Goal: Task Accomplishment & Management: Use online tool/utility

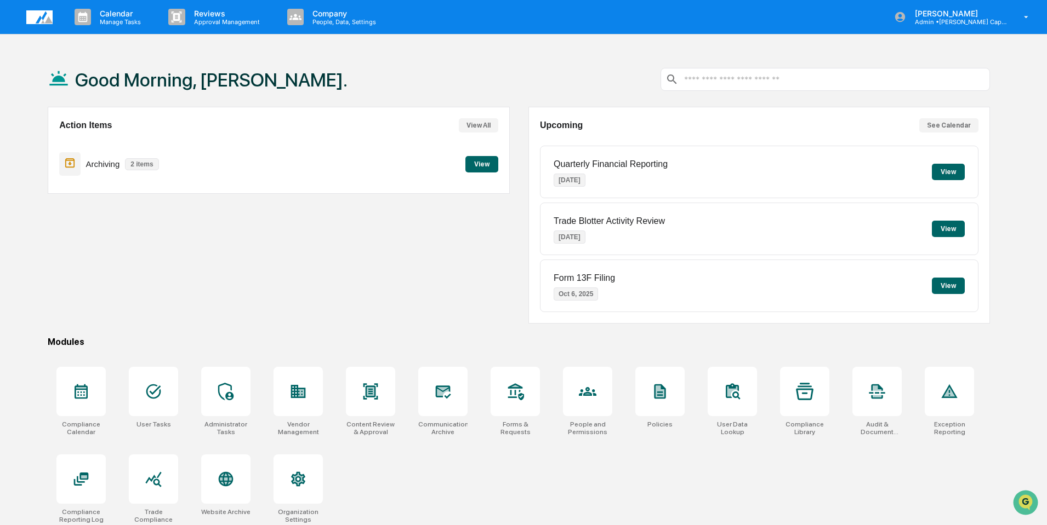
click at [968, 128] on button "See Calendar" at bounding box center [948, 125] width 59 height 14
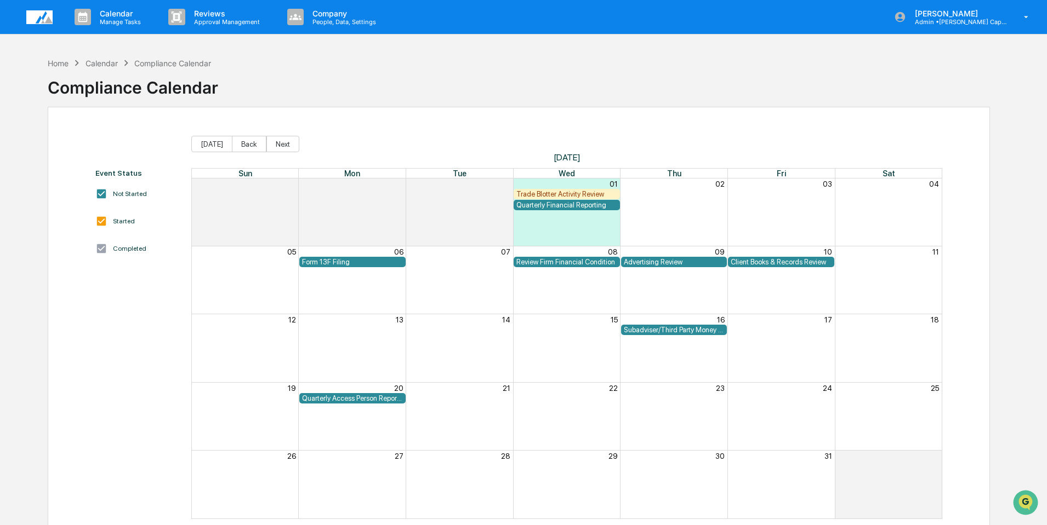
click at [93, 66] on div "Calendar" at bounding box center [101, 63] width 32 height 9
click at [963, 16] on p "[PERSON_NAME]" at bounding box center [957, 13] width 102 height 9
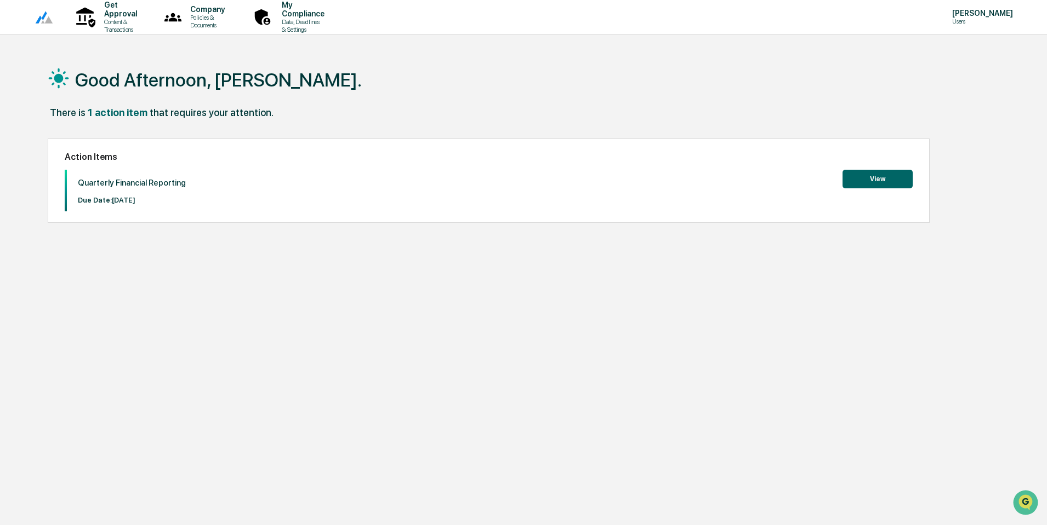
click at [867, 182] on button "View" at bounding box center [877, 179] width 70 height 19
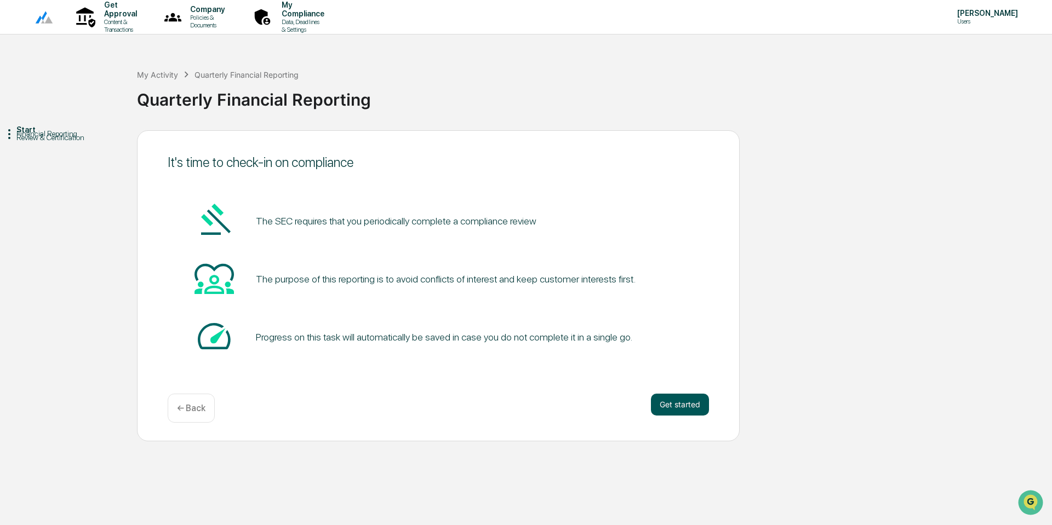
click at [689, 406] on button "Get started" at bounding box center [680, 405] width 58 height 22
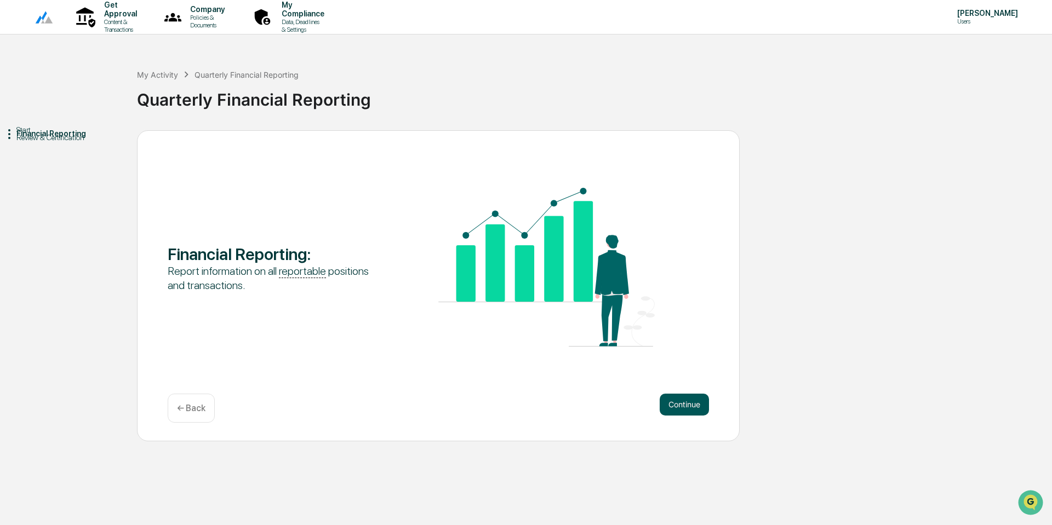
click at [687, 403] on button "Continue" at bounding box center [684, 405] width 49 height 22
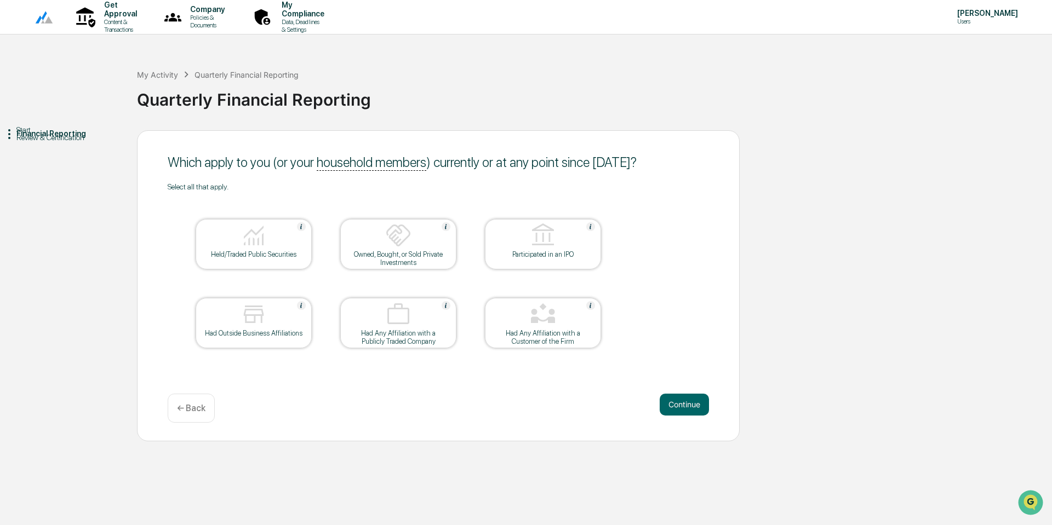
click at [266, 247] on img at bounding box center [254, 235] width 26 height 26
click at [245, 302] on img at bounding box center [254, 314] width 26 height 26
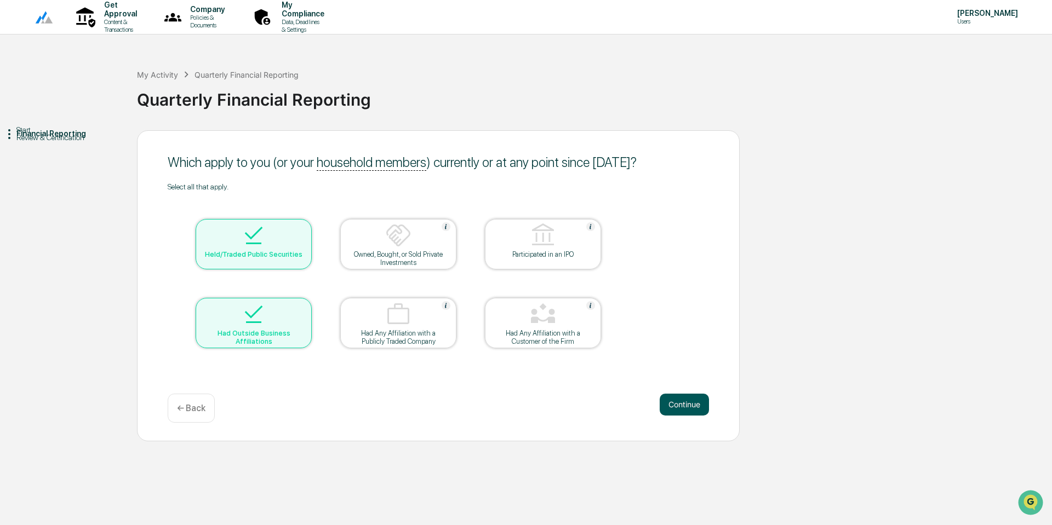
click at [692, 402] on button "Continue" at bounding box center [684, 405] width 49 height 22
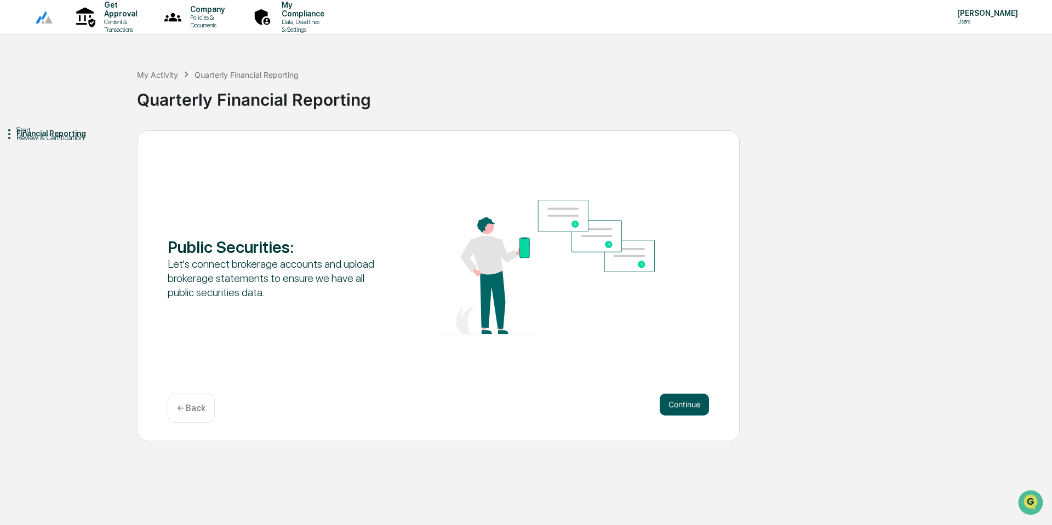
click at [692, 399] on button "Continue" at bounding box center [684, 405] width 49 height 22
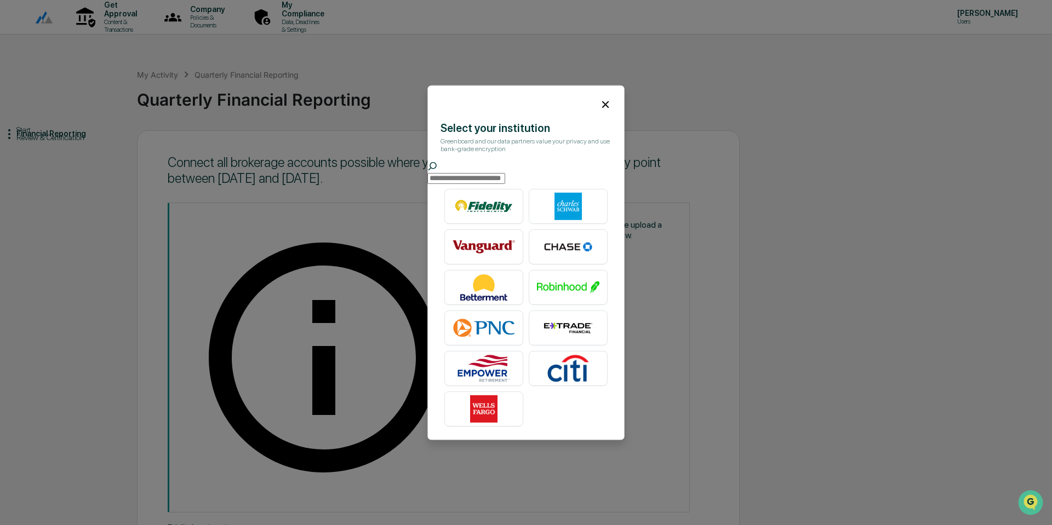
click at [478, 173] on input "text" at bounding box center [466, 178] width 78 height 11
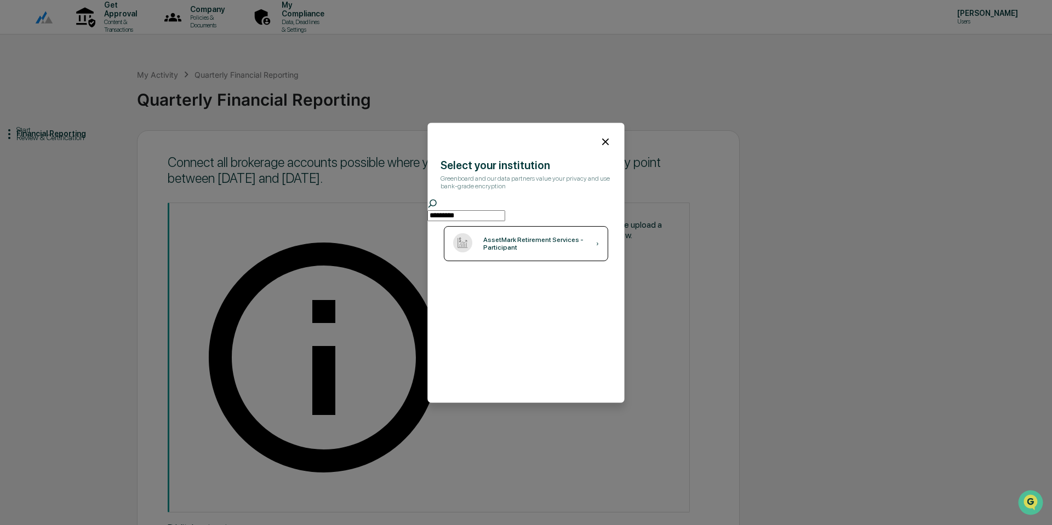
type input "*********"
click at [533, 250] on div "AssetMark Retirement Services - Participant" at bounding box center [539, 243] width 113 height 15
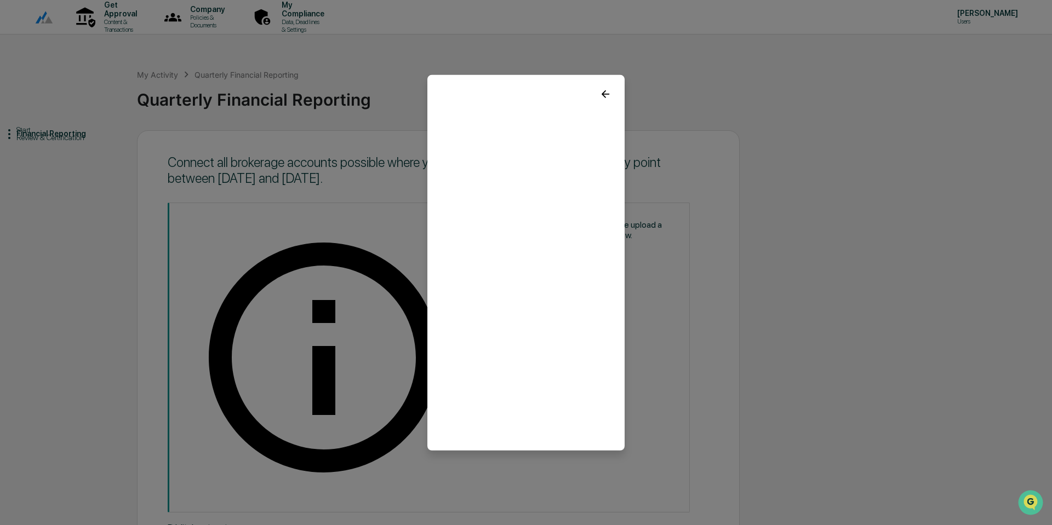
click at [600, 94] on icon at bounding box center [605, 94] width 12 height 12
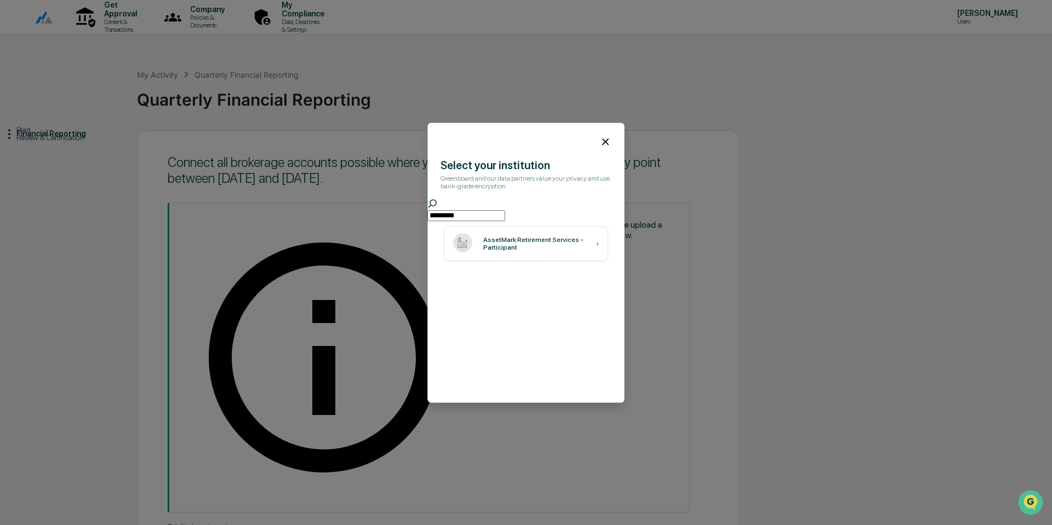
click at [603, 141] on icon at bounding box center [605, 142] width 12 height 12
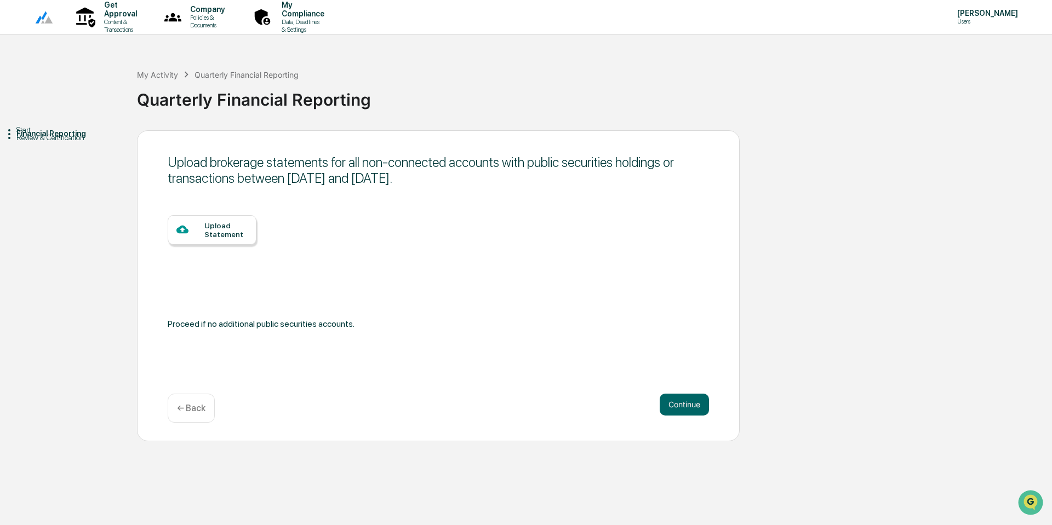
click at [184, 408] on p "← Back" at bounding box center [191, 408] width 28 height 10
